Goal: Information Seeking & Learning: Learn about a topic

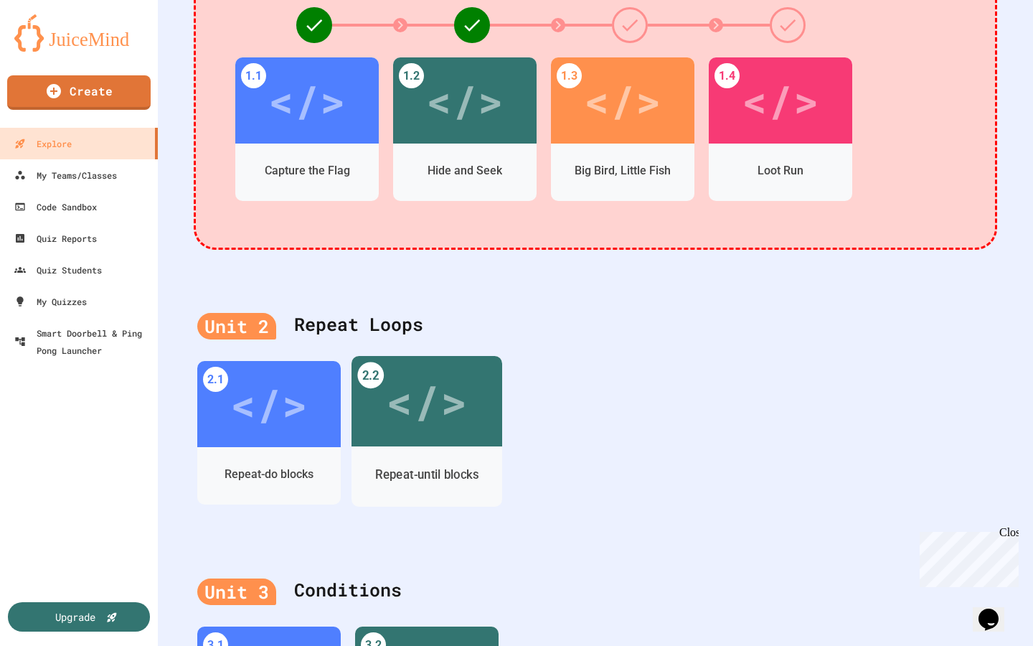
scroll to position [354, 0]
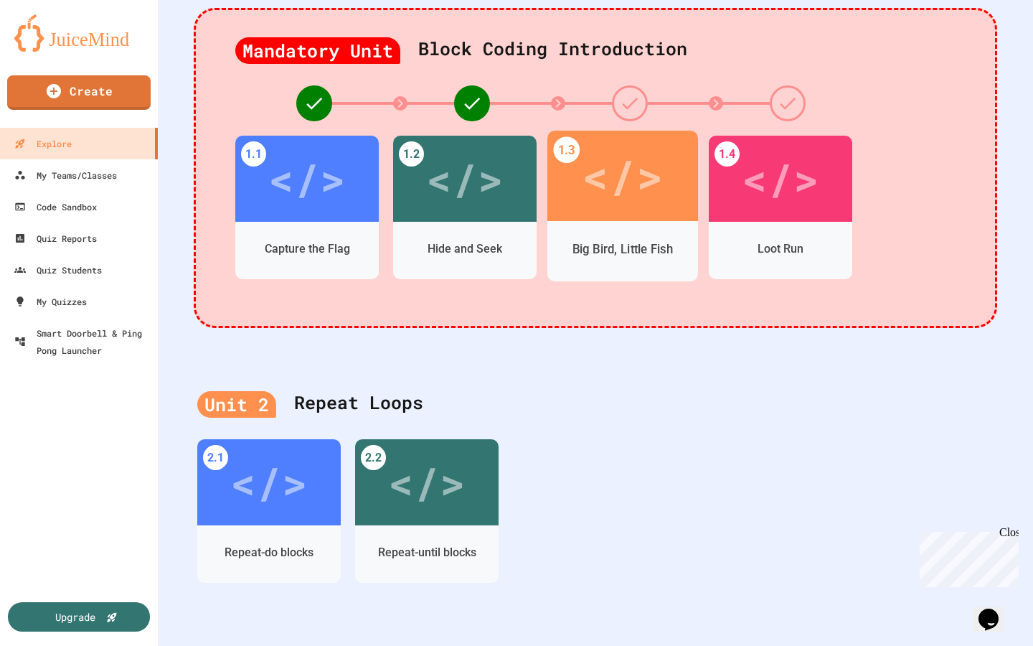
click at [634, 223] on div "Big Bird, Little Fish" at bounding box center [622, 251] width 151 height 60
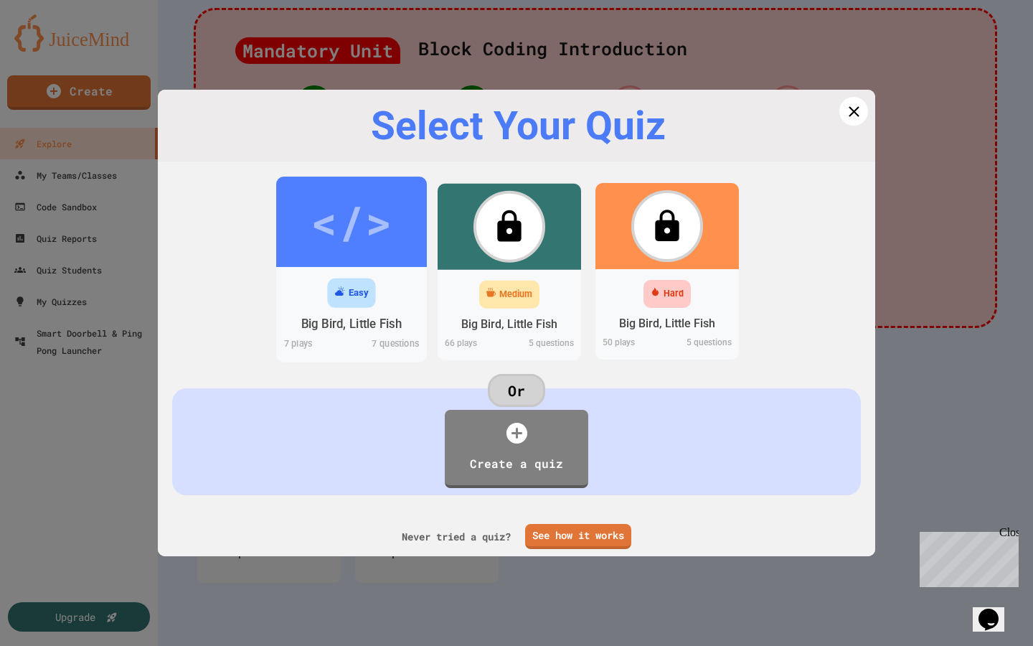
click at [347, 253] on div "</>" at bounding box center [351, 221] width 81 height 67
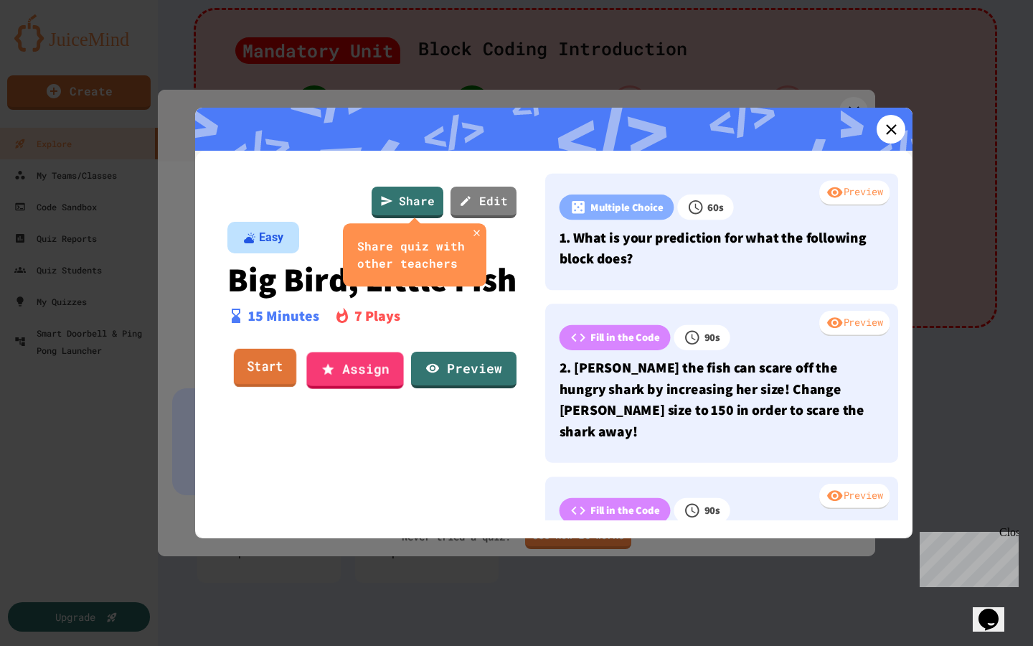
click at [271, 387] on link "Start" at bounding box center [265, 368] width 62 height 39
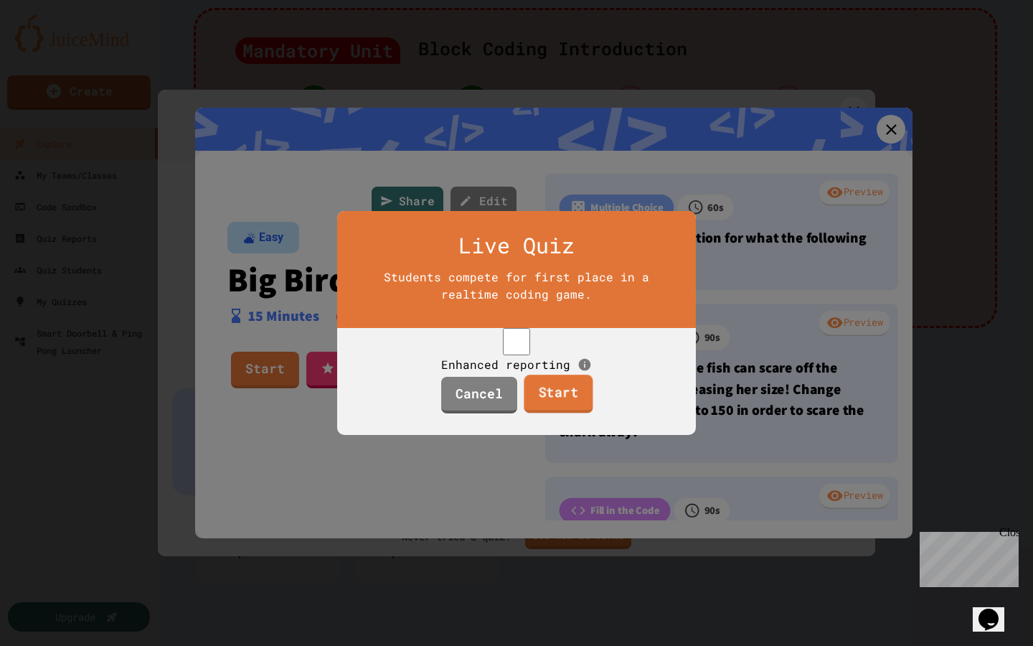
click at [547, 405] on link "Start" at bounding box center [558, 394] width 69 height 39
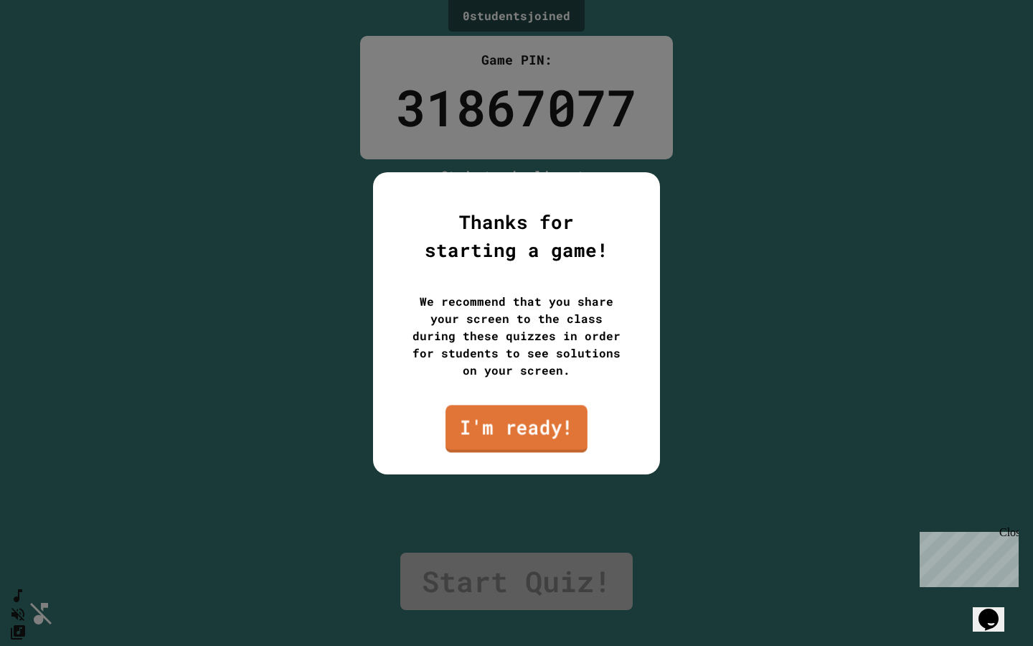
click at [467, 425] on link "I'm ready!" at bounding box center [517, 428] width 142 height 47
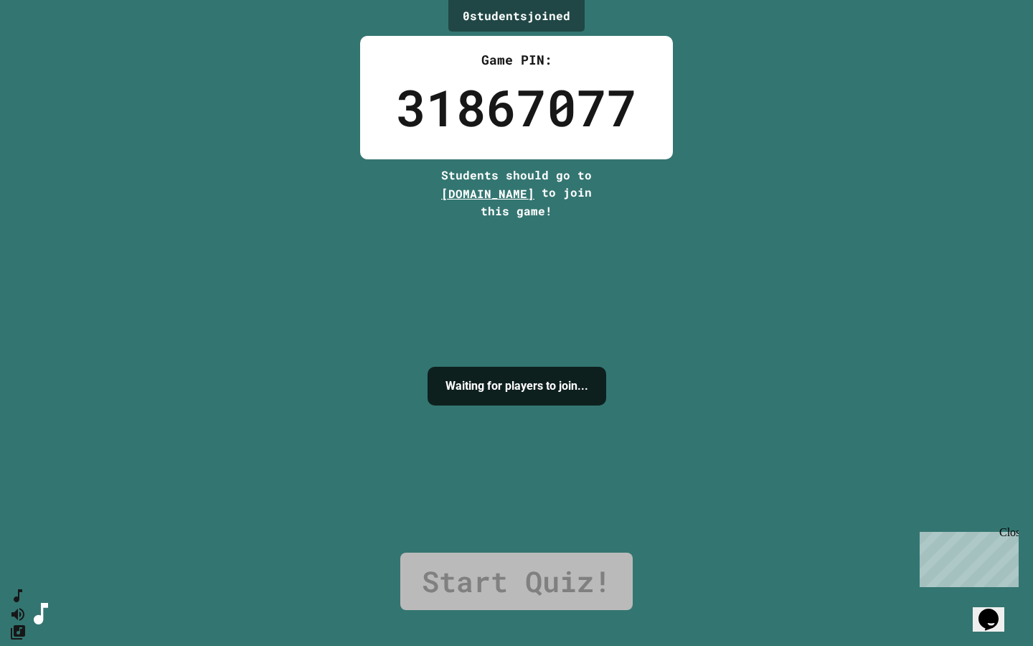
click at [410, 190] on div "0 student s joined Game PIN: 31867077 Students should go to [DOMAIN_NAME] to jo…" at bounding box center [516, 323] width 1033 height 646
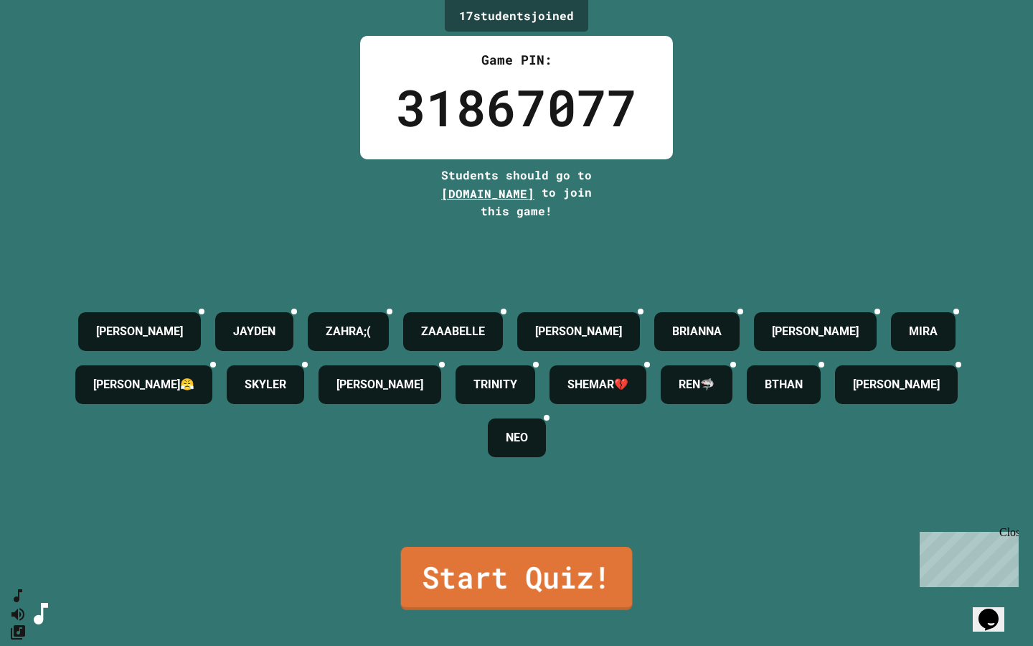
click at [481, 563] on link "Start Quiz!" at bounding box center [517, 578] width 232 height 63
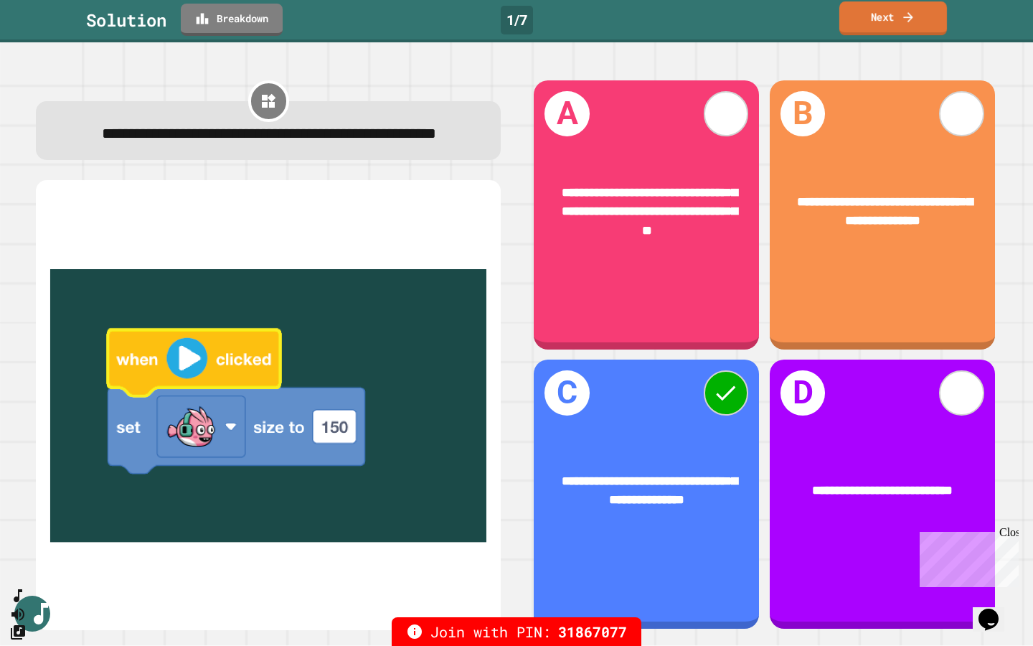
click at [937, 19] on link "Next" at bounding box center [893, 18] width 108 height 34
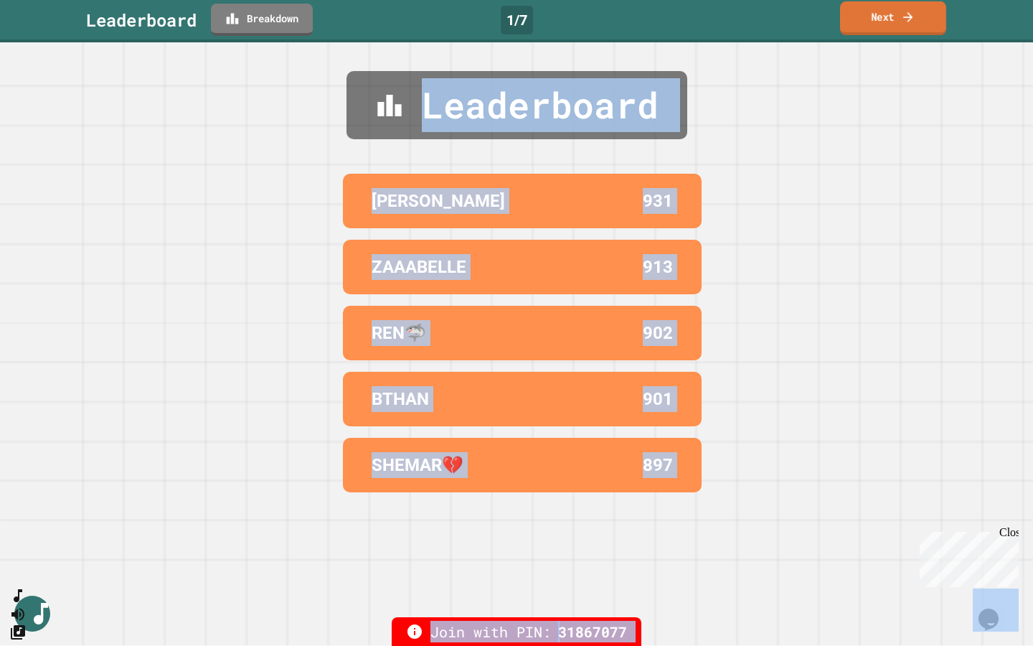
click at [921, 14] on link "Next" at bounding box center [893, 18] width 106 height 34
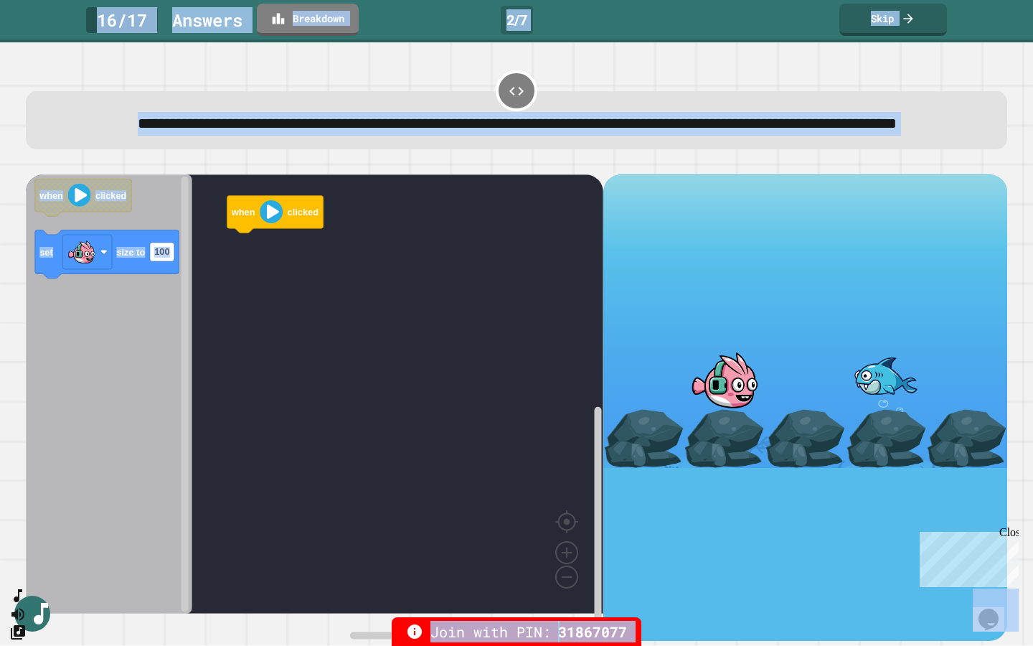
click at [696, 17] on div "16 / 17 Answer s Breakdown 2 / 7 Skip" at bounding box center [516, 20] width 1033 height 32
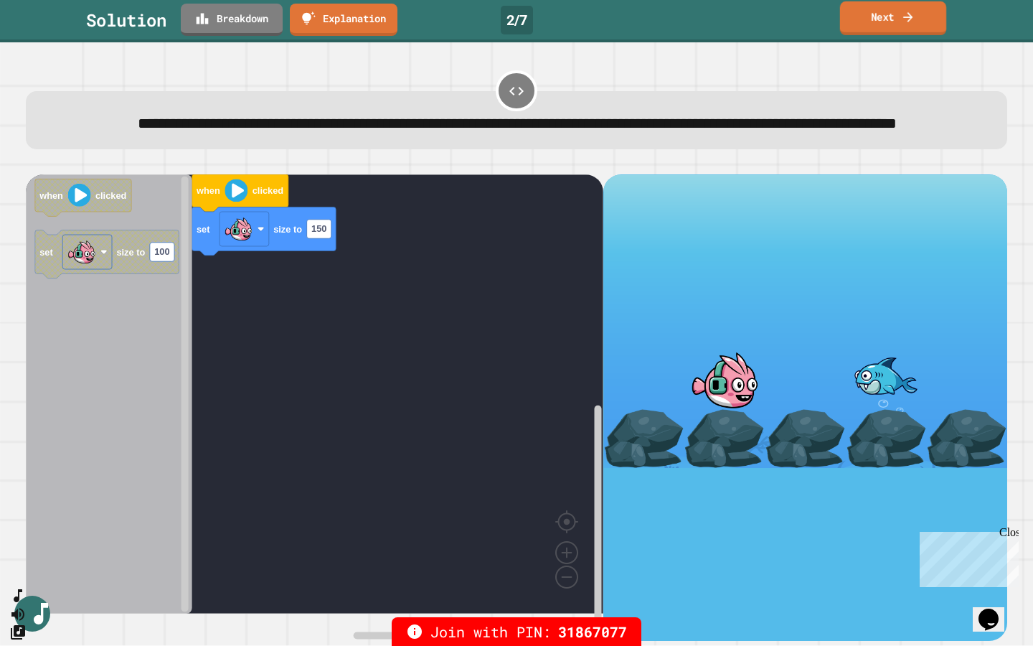
click at [855, 22] on link "Next" at bounding box center [893, 18] width 106 height 34
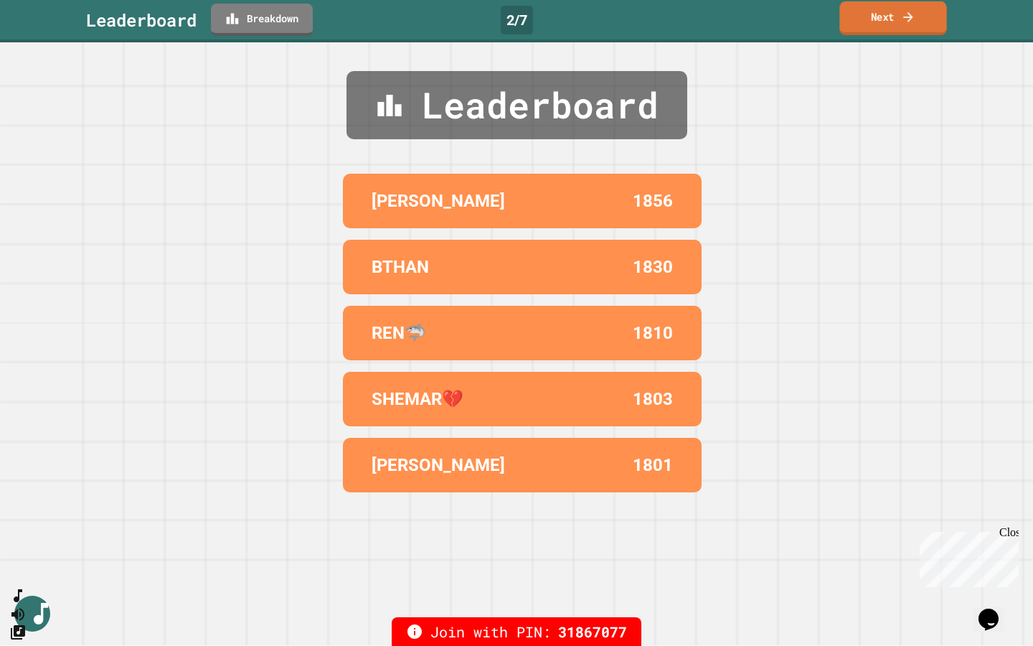
click at [876, 19] on link "Next" at bounding box center [892, 18] width 107 height 34
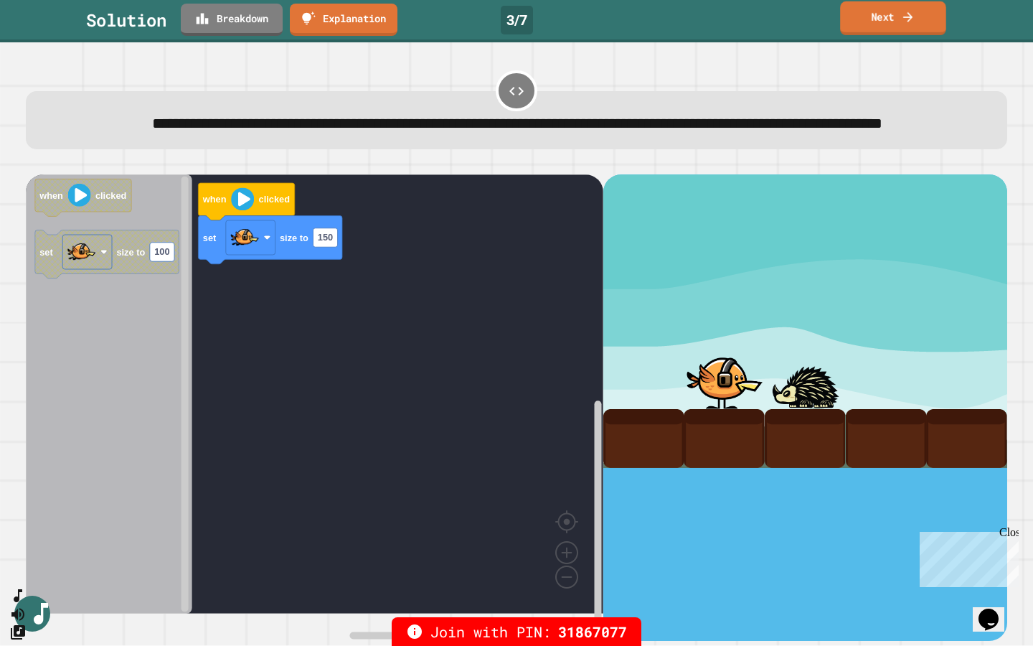
click at [873, 19] on link "Next" at bounding box center [893, 18] width 106 height 34
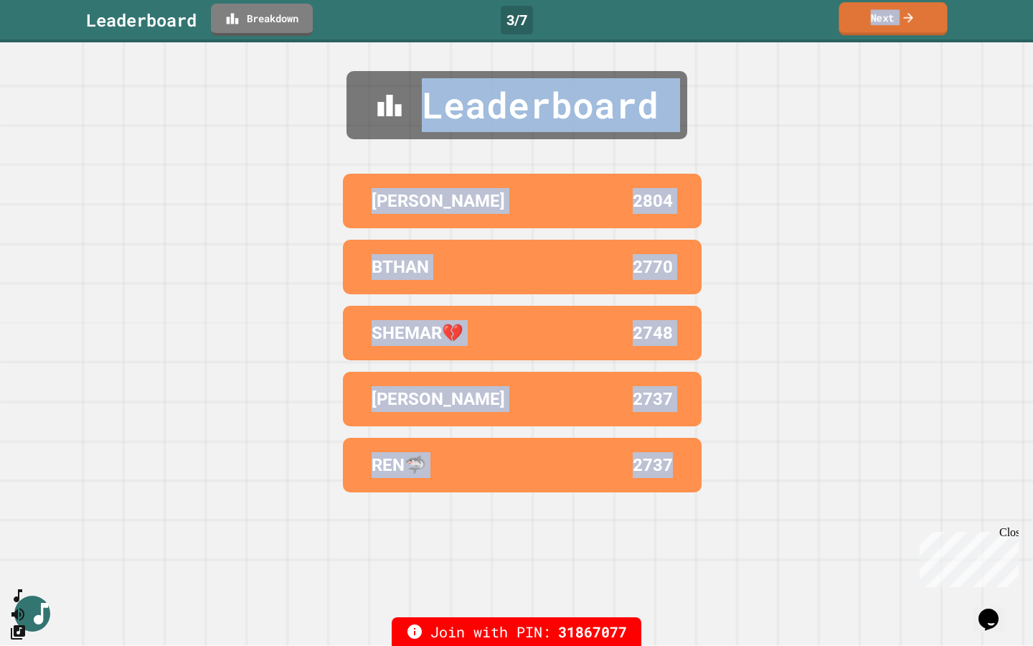
drag, startPoint x: 872, startPoint y: 17, endPoint x: 872, endPoint y: 568, distance: 551.0
click at [872, 17] on link "Next" at bounding box center [893, 18] width 108 height 33
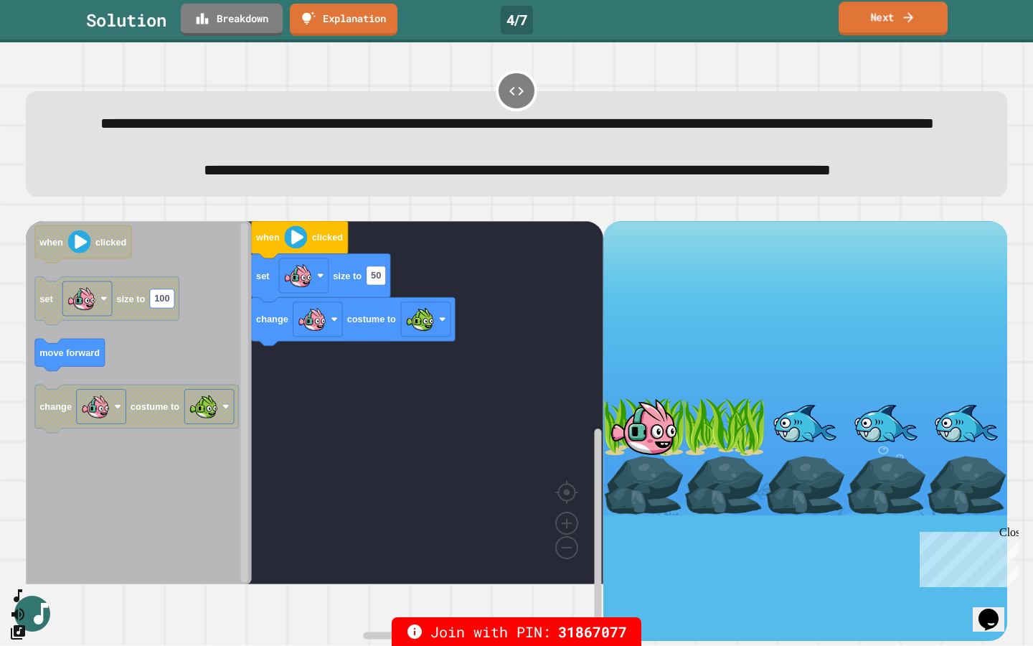
click at [900, 20] on link "Next" at bounding box center [893, 18] width 109 height 34
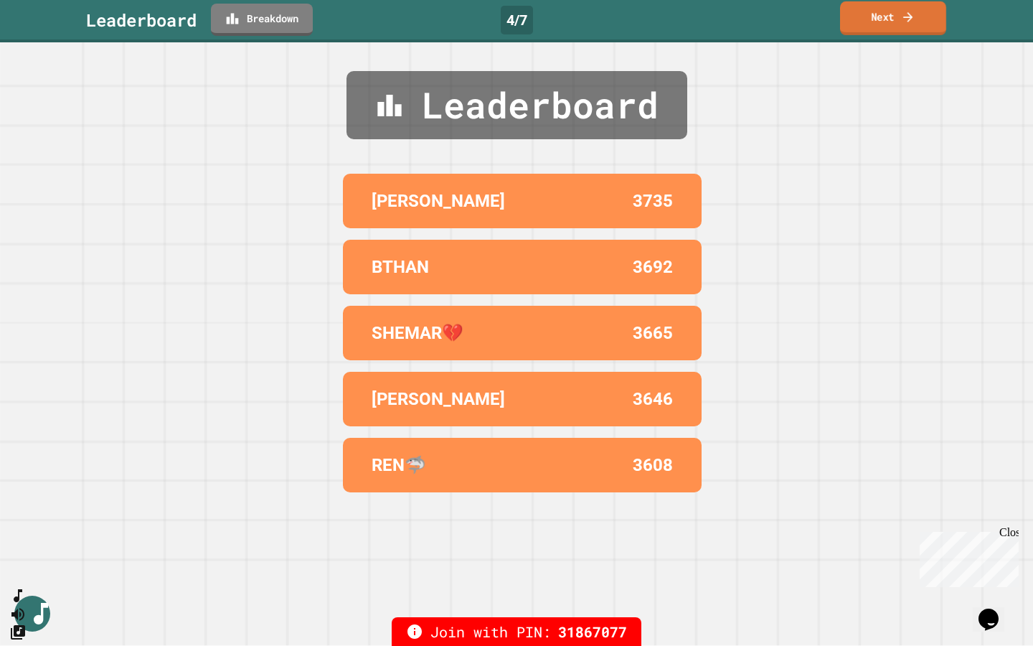
click at [899, 22] on link "Next" at bounding box center [893, 18] width 106 height 34
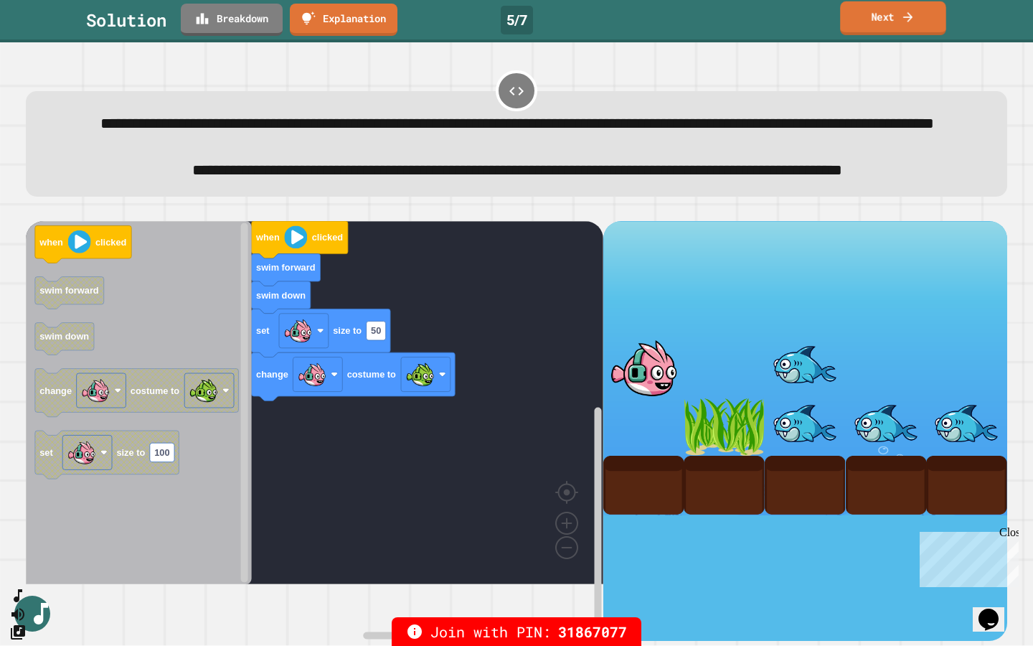
click at [898, 27] on link "Next" at bounding box center [893, 18] width 106 height 34
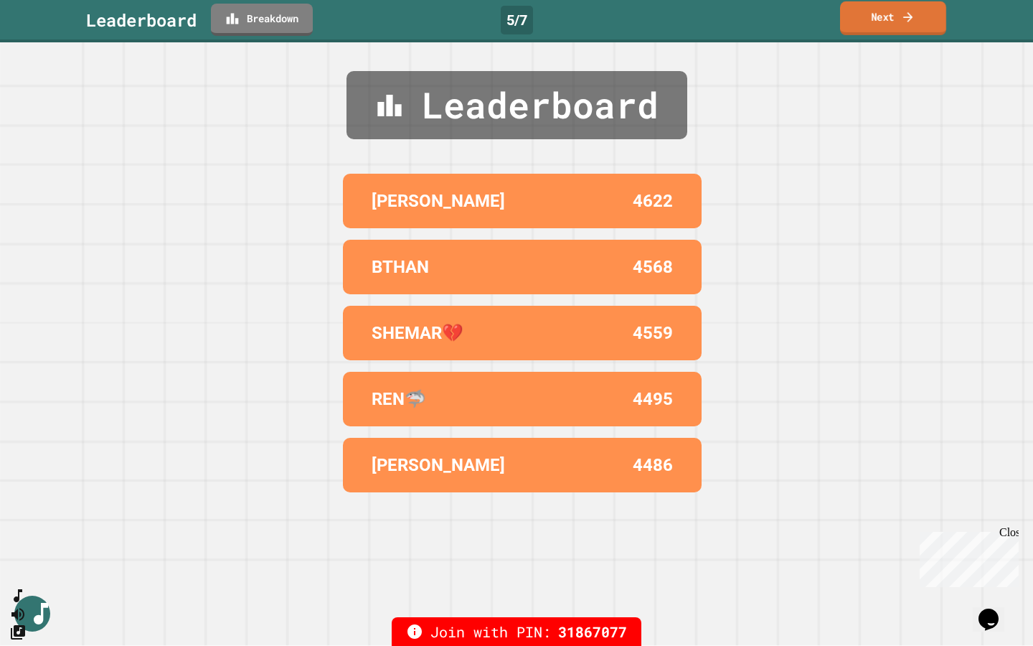
click at [891, 24] on link "Next" at bounding box center [893, 18] width 106 height 34
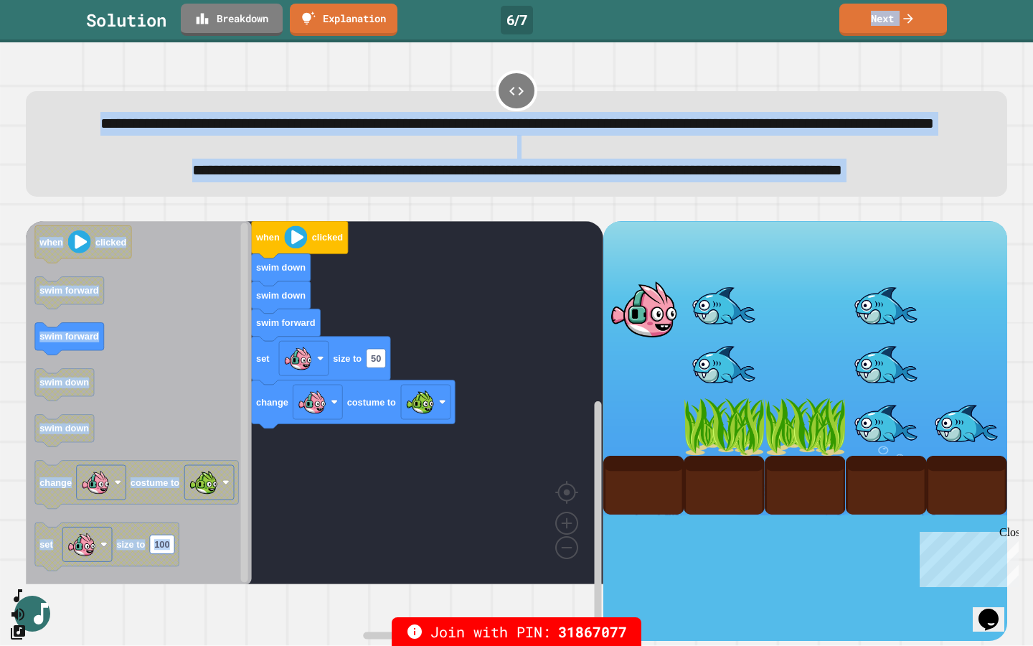
click at [911, 8] on link "Next" at bounding box center [893, 20] width 108 height 32
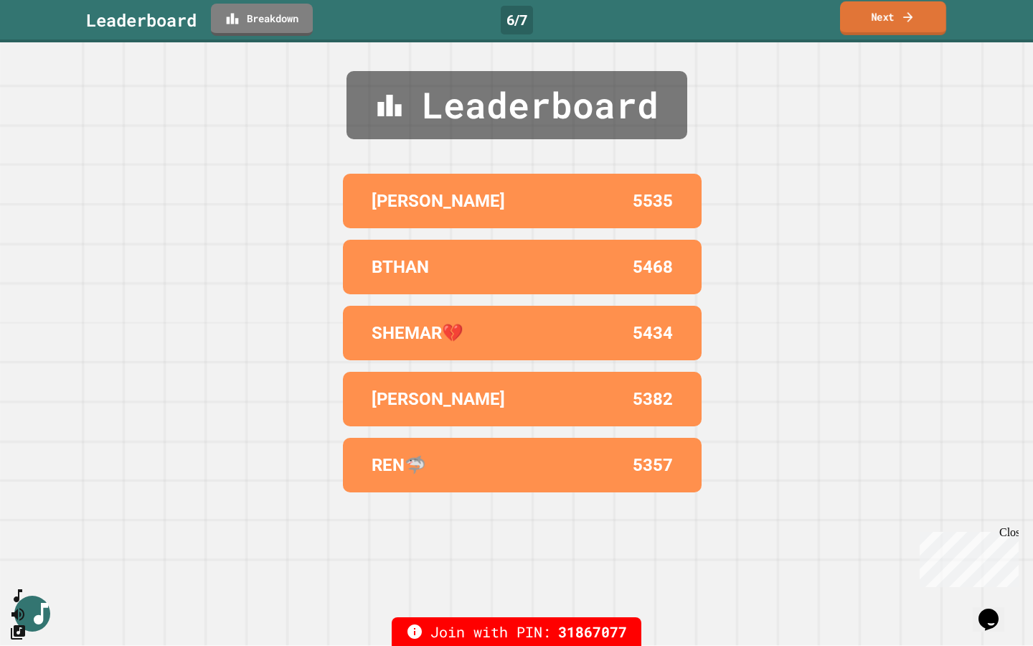
click at [911, 8] on link "Next" at bounding box center [893, 18] width 106 height 34
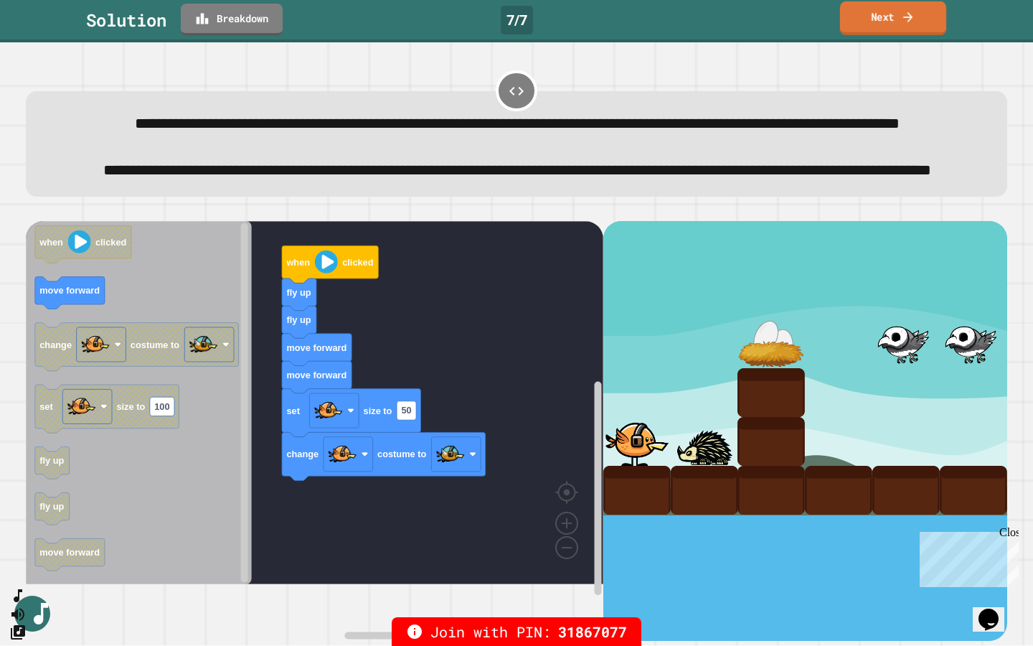
click at [893, 21] on link "Next" at bounding box center [893, 18] width 106 height 34
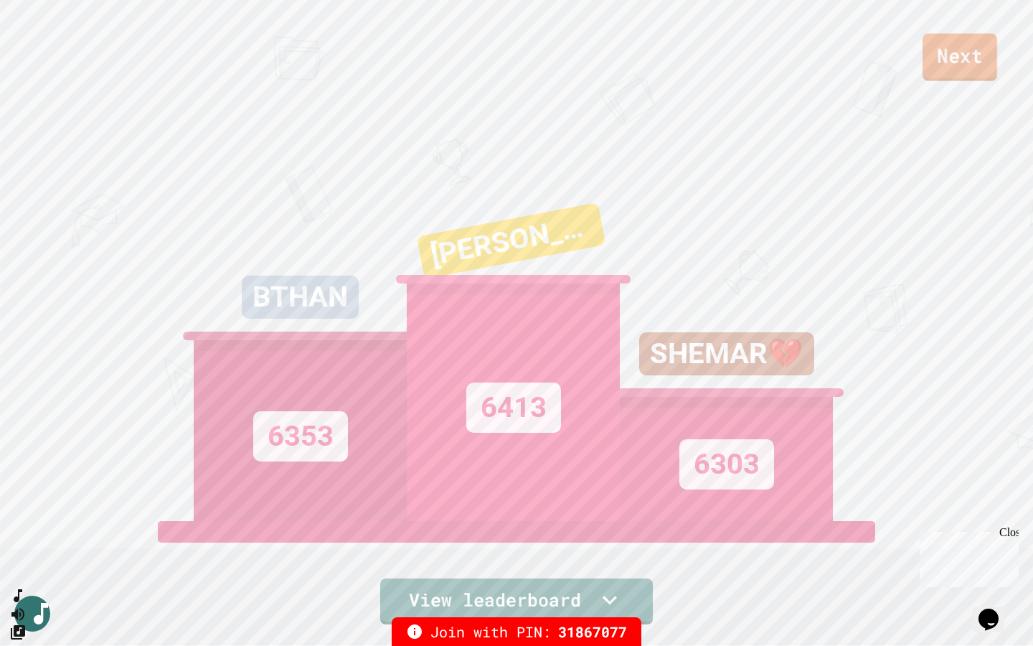
click at [940, 72] on link "Next" at bounding box center [960, 57] width 75 height 47
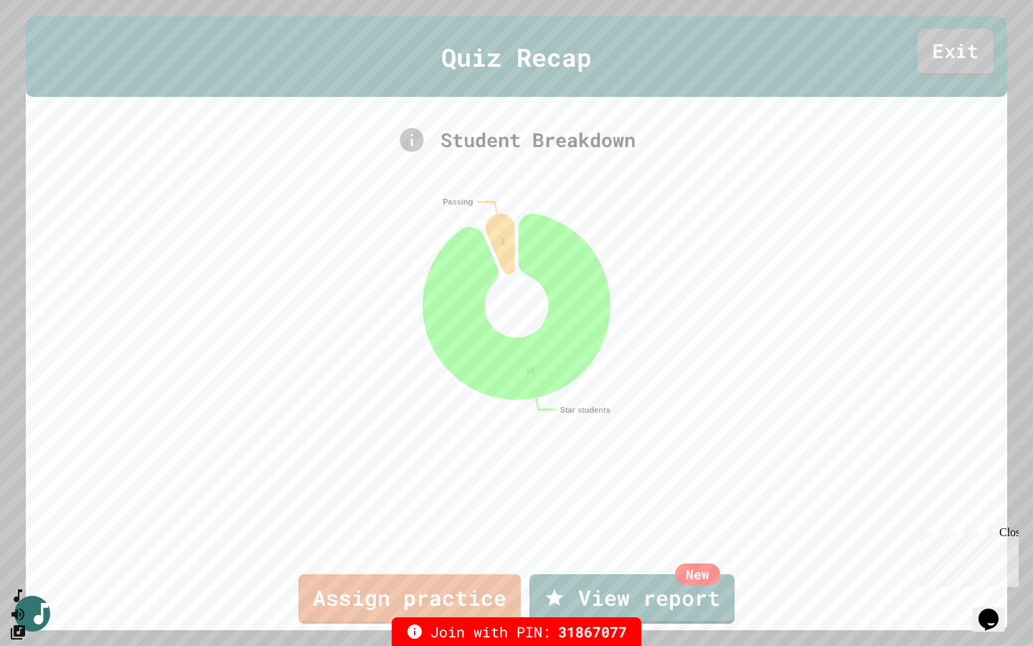
click at [941, 55] on link "Exit" at bounding box center [956, 51] width 76 height 47
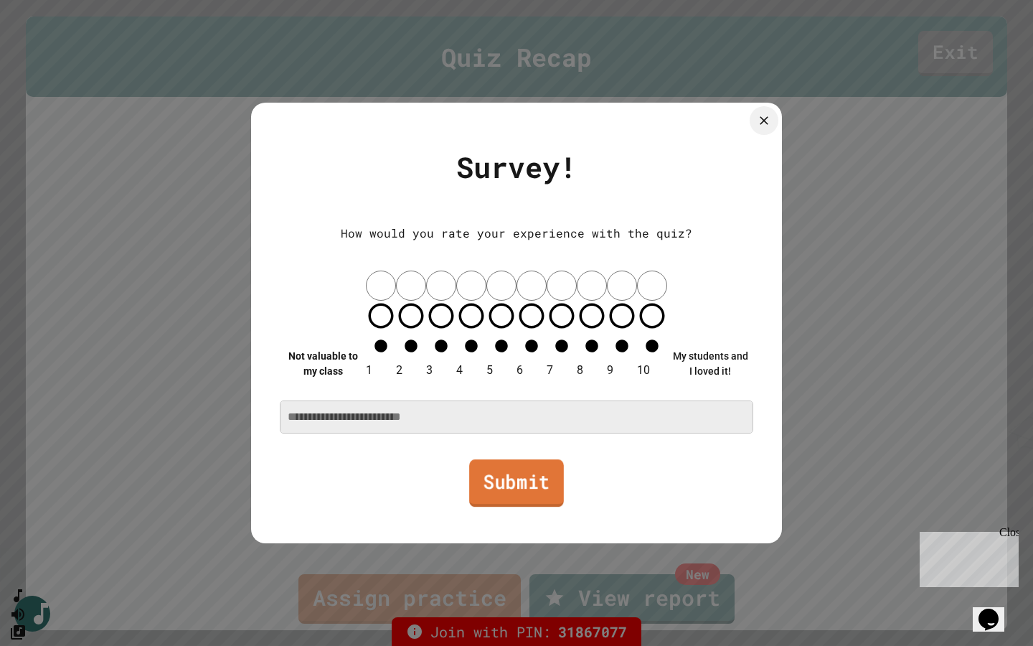
click at [550, 461] on link "Submit" at bounding box center [516, 482] width 95 height 47
type textarea "*"
